Goal: Find specific fact

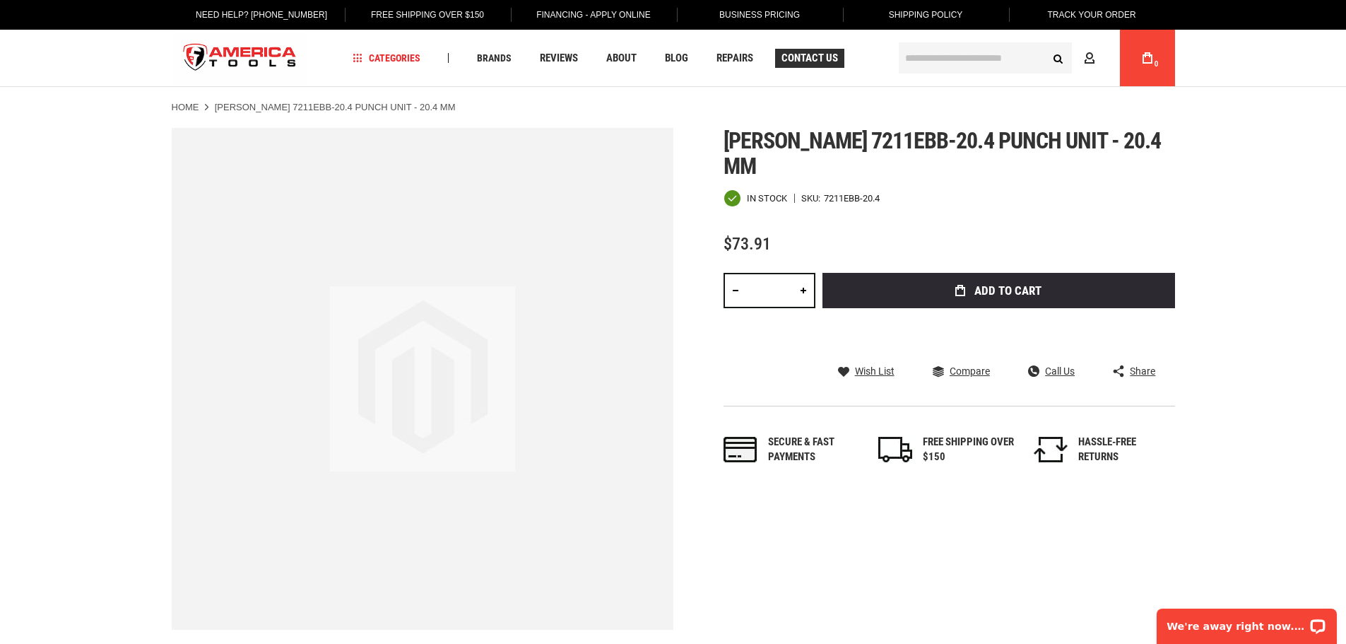
click at [797, 59] on span "Contact Us" at bounding box center [810, 58] width 57 height 11
drag, startPoint x: 884, startPoint y: 192, endPoint x: 888, endPoint y: 177, distance: 15.3
click at [884, 192] on div "[PERSON_NAME] 7211ebb-20.4 punch unit - 20.4 mm In stock SKU 7211EBB-20.4 $73.9…" at bounding box center [950, 310] width 452 height 365
drag, startPoint x: 881, startPoint y: 172, endPoint x: 825, endPoint y: 177, distance: 56.0
click at [825, 189] on div "In stock SKU 7211EBB-20.4" at bounding box center [950, 198] width 452 height 18
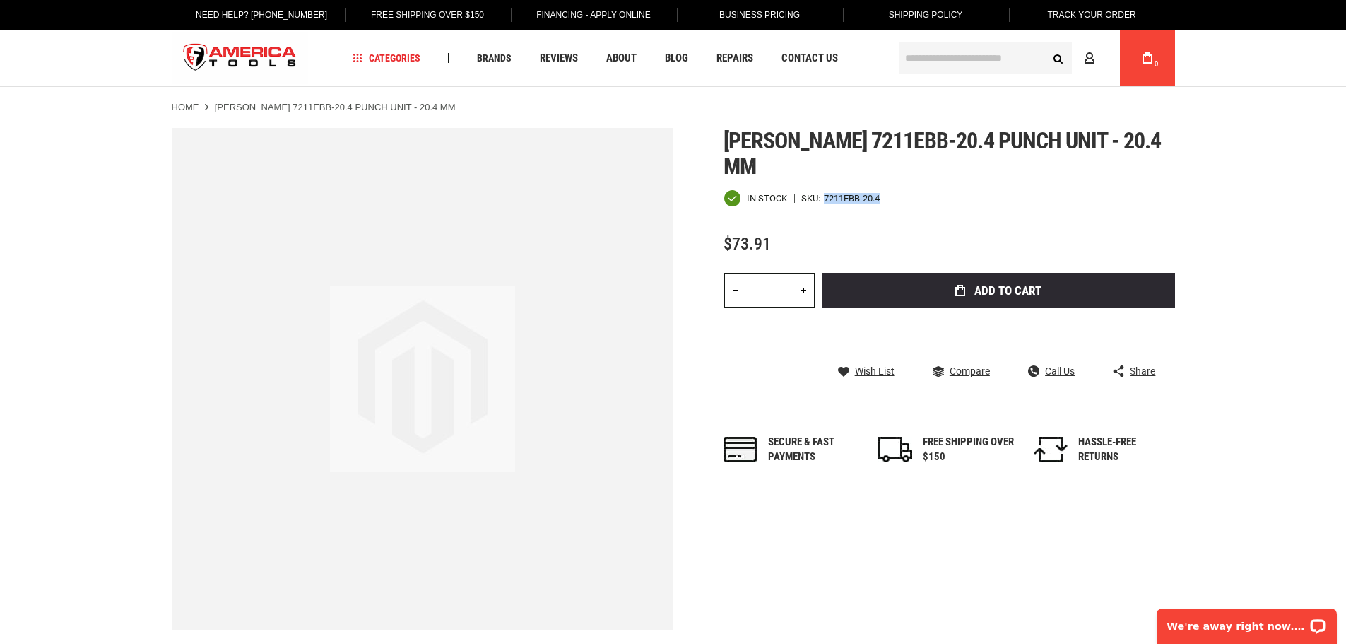
copy div "7211EBB-20.4"
